Goal: Task Accomplishment & Management: Manage account settings

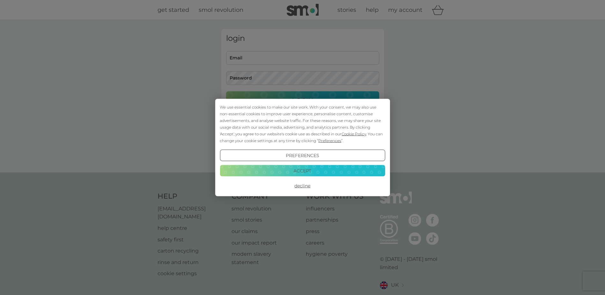
click at [308, 172] on button "Accept" at bounding box center [302, 170] width 165 height 11
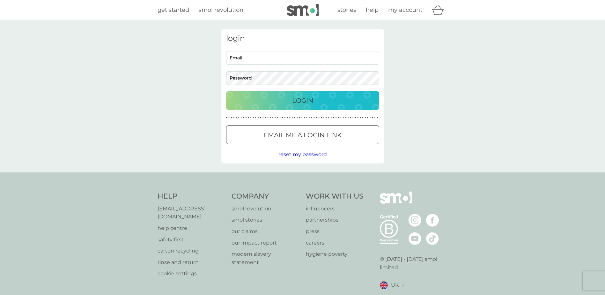
click at [283, 63] on input "Email" at bounding box center [302, 58] width 153 height 14
type input "[EMAIL_ADDRESS][DOMAIN_NAME]"
click at [311, 155] on span "reset my password" at bounding box center [302, 154] width 48 height 6
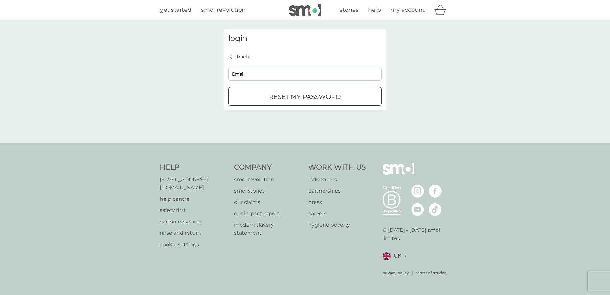
click at [261, 73] on input "Email" at bounding box center [304, 74] width 153 height 14
type input "[EMAIL_ADDRESS][DOMAIN_NAME]"
click at [251, 94] on div "reset my password" at bounding box center [305, 97] width 152 height 10
